Goal: Find specific page/section: Find specific page/section

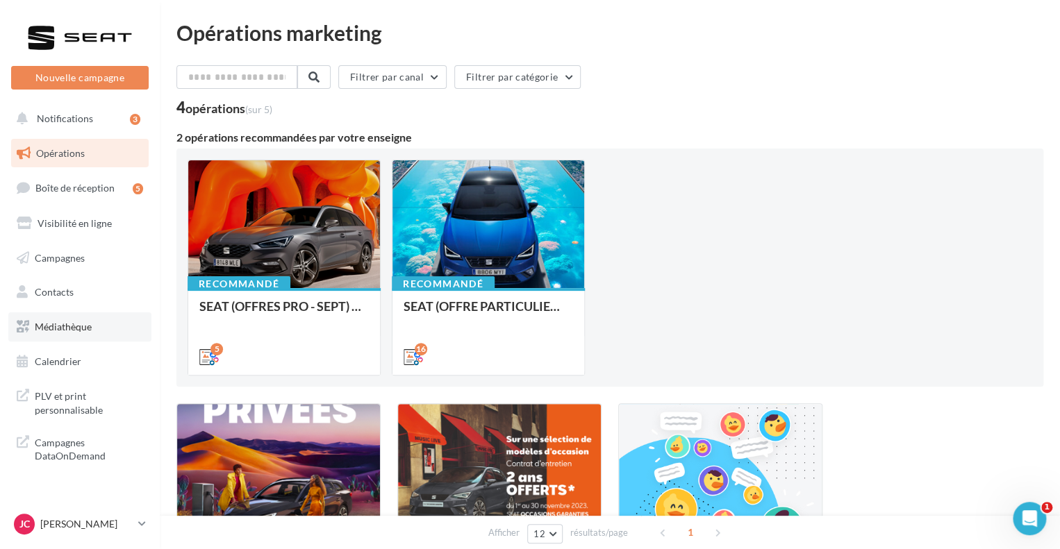
click at [72, 327] on span "Médiathèque" at bounding box center [63, 327] width 57 height 12
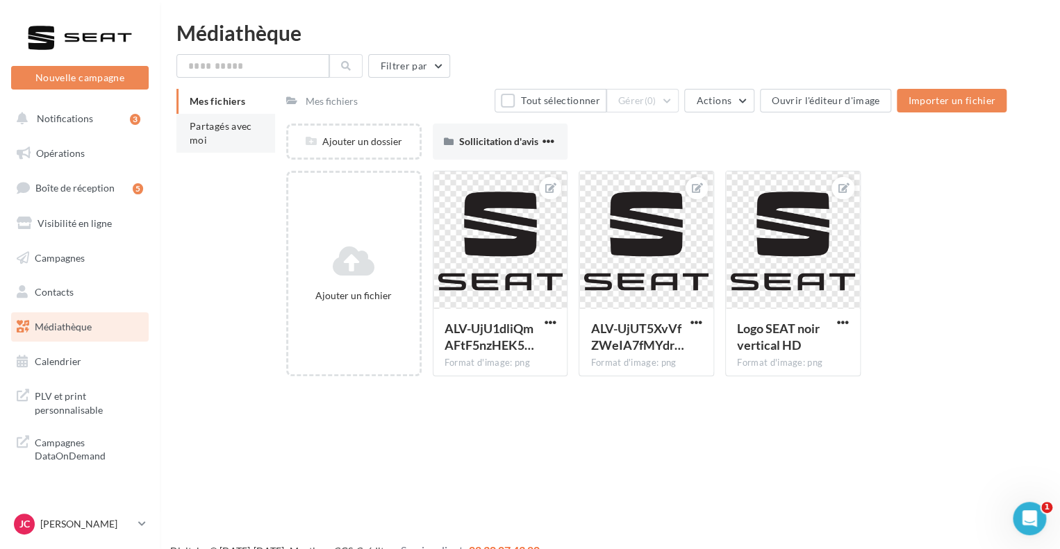
click at [220, 127] on span "Partagés avec moi" at bounding box center [221, 133] width 63 height 26
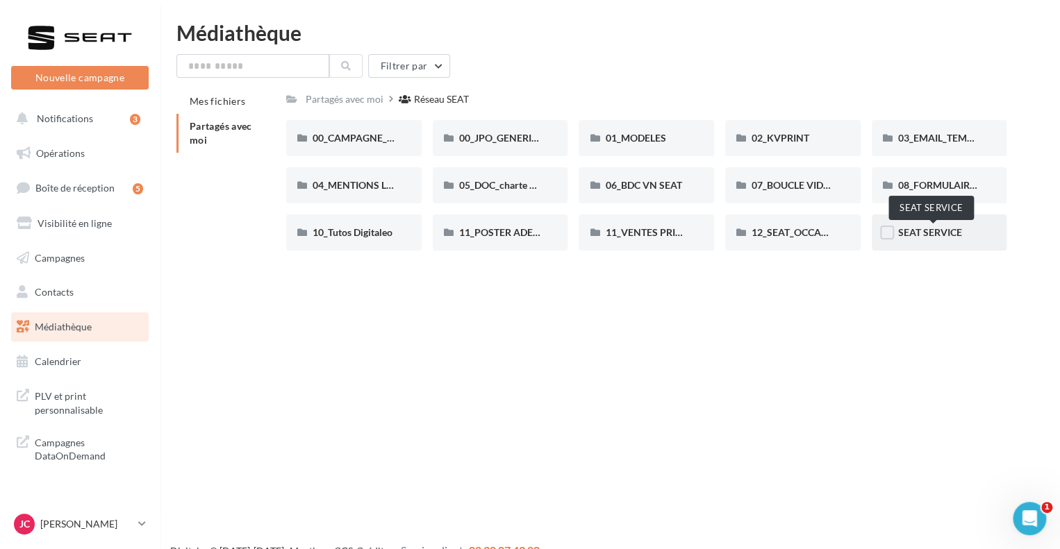
click at [937, 238] on span "SEAT SERVICE" at bounding box center [930, 232] width 64 height 12
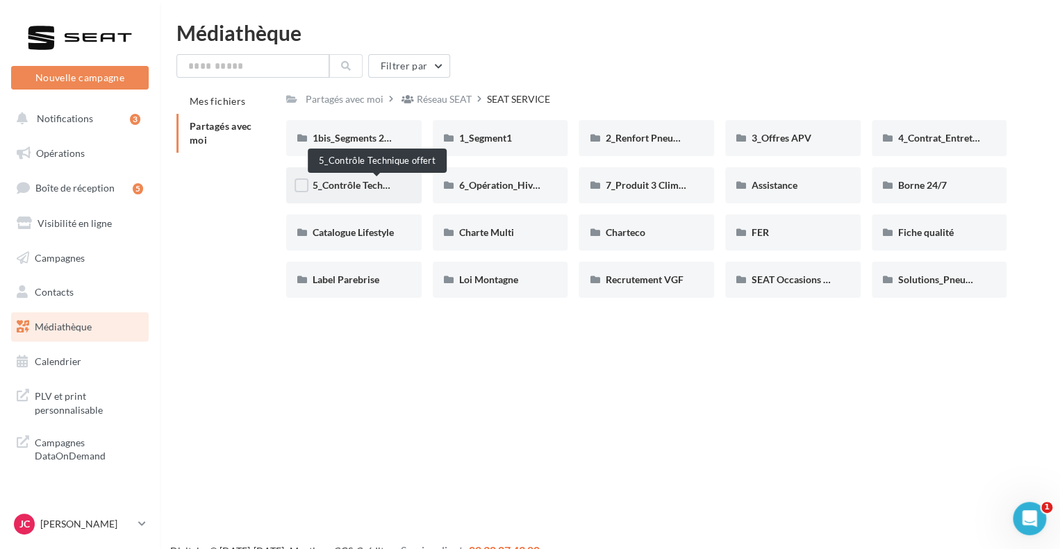
click at [363, 188] on span "5_Contrôle Technique offert" at bounding box center [374, 185] width 122 height 12
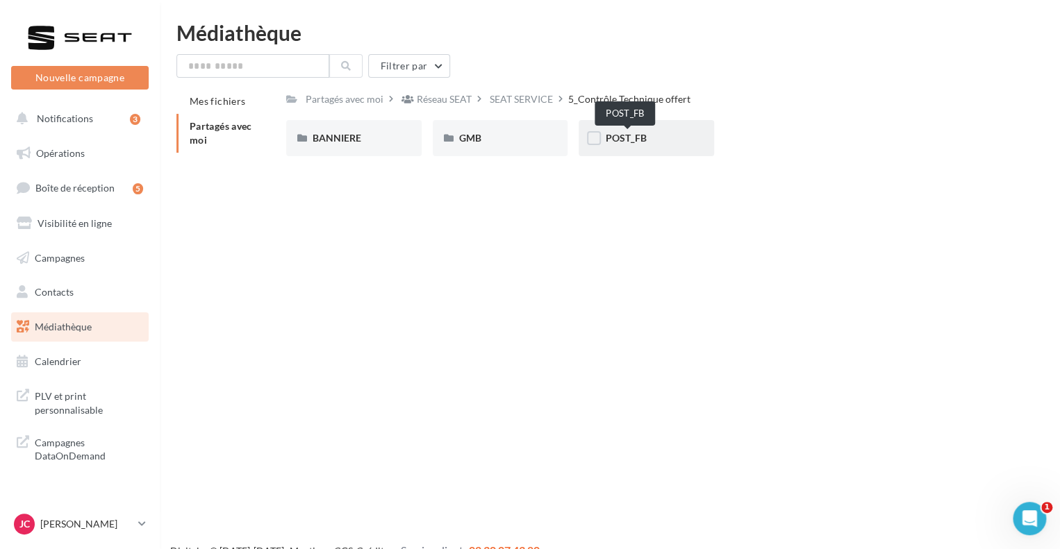
click at [634, 141] on span "POST_FB" at bounding box center [625, 138] width 41 height 12
click at [527, 135] on div "POST" at bounding box center [500, 138] width 83 height 14
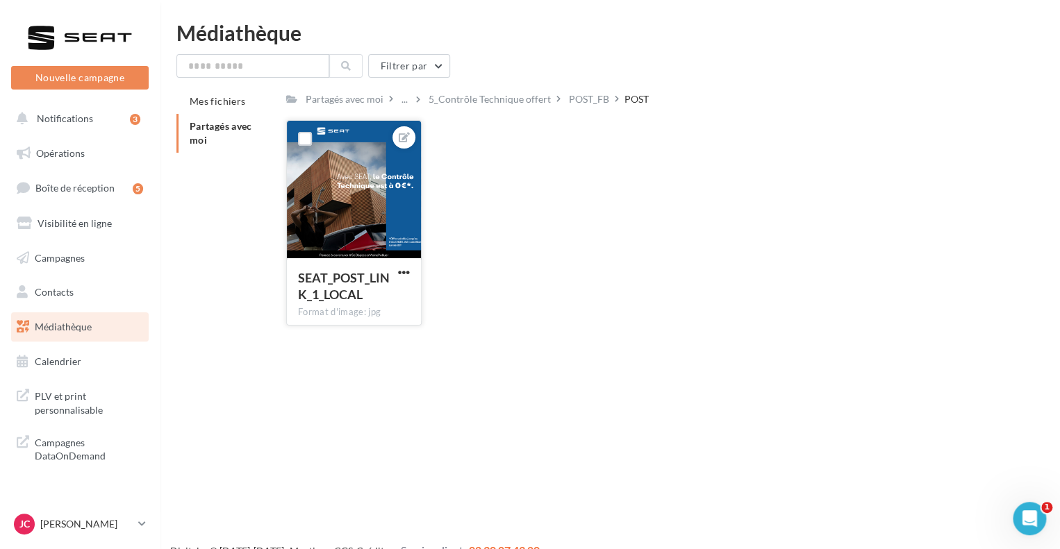
click at [378, 226] on div at bounding box center [354, 190] width 134 height 139
